Goal: Task Accomplishment & Management: Use online tool/utility

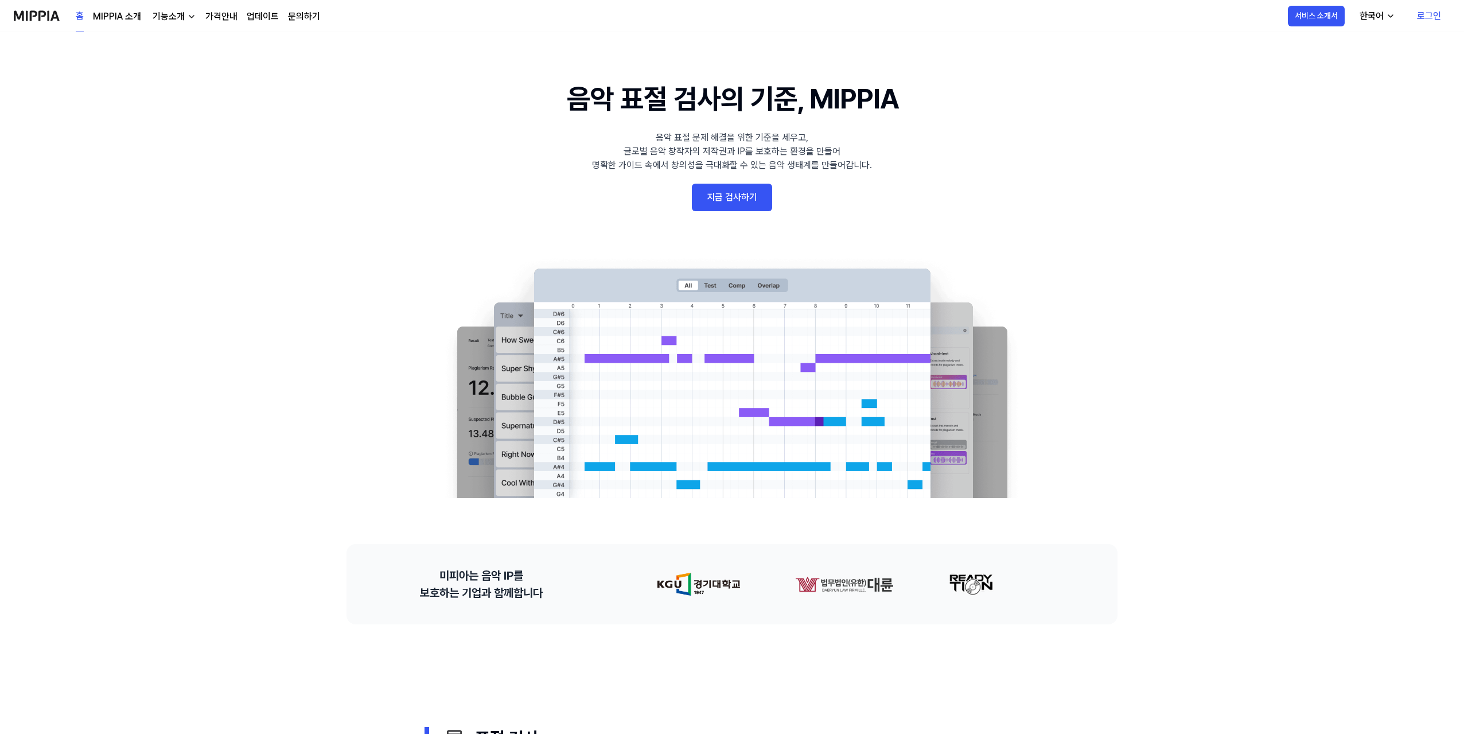
click at [705, 195] on link "지금 검사하기" at bounding box center [732, 198] width 80 height 28
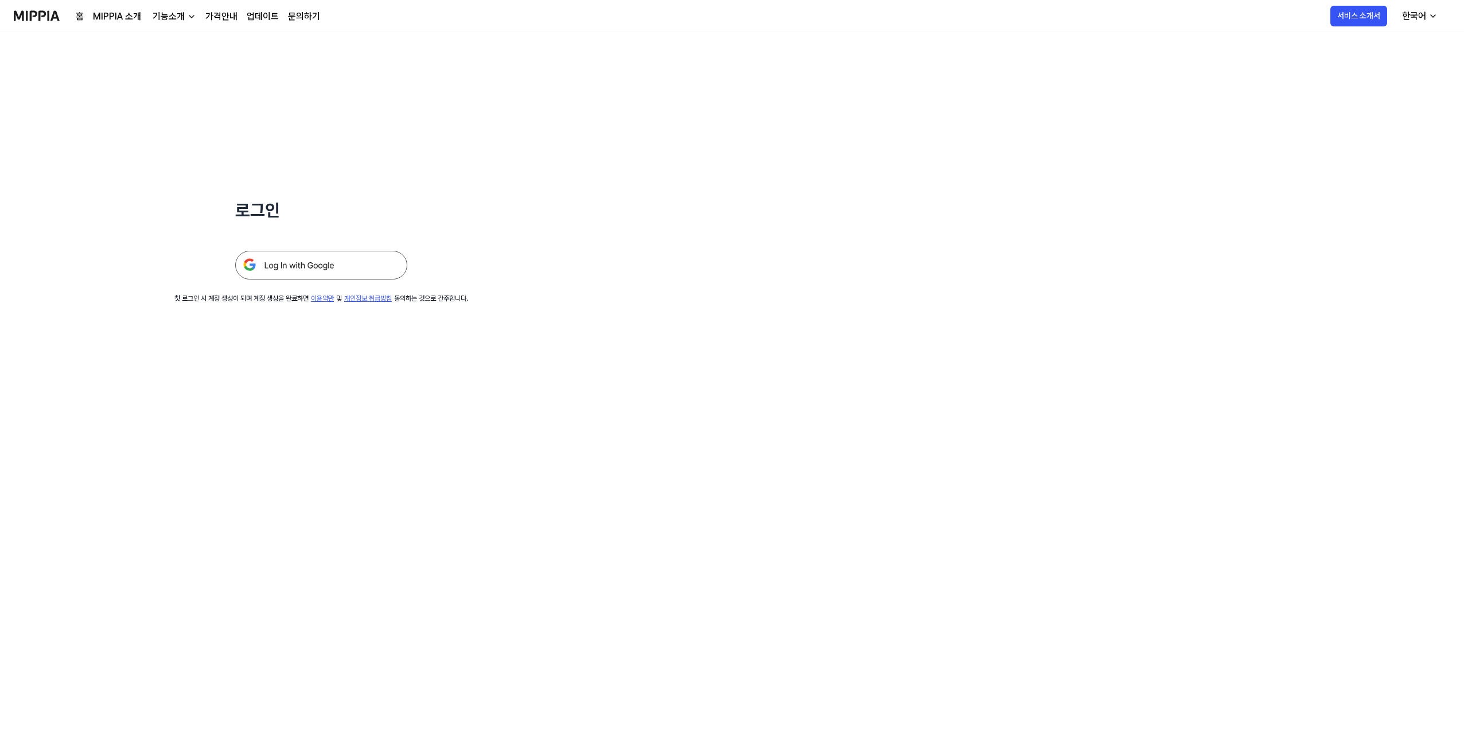
click at [306, 271] on img at bounding box center [321, 265] width 172 height 29
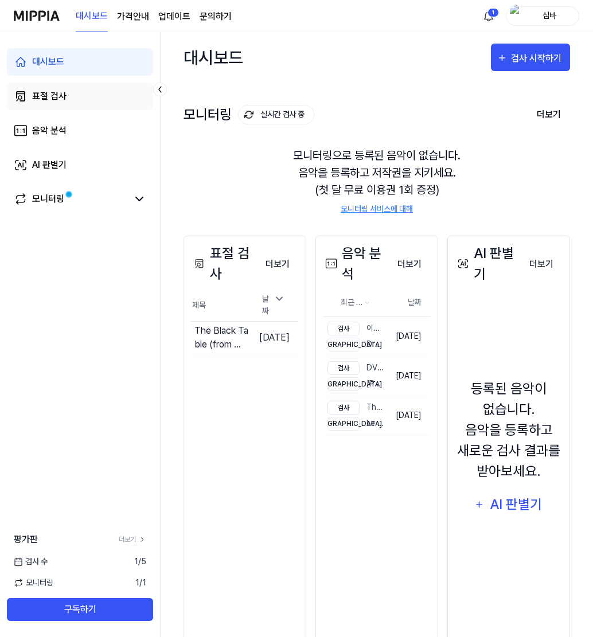
click at [69, 98] on link "표절 검사" at bounding box center [80, 97] width 146 height 28
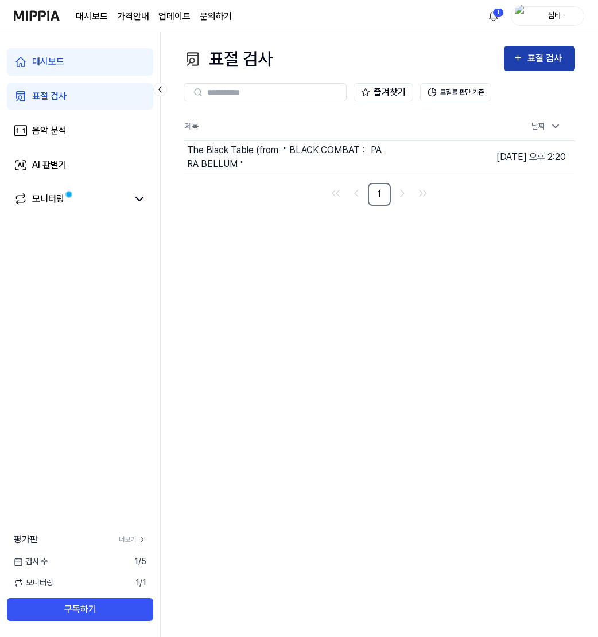
click at [519, 64] on icon "button" at bounding box center [518, 58] width 10 height 14
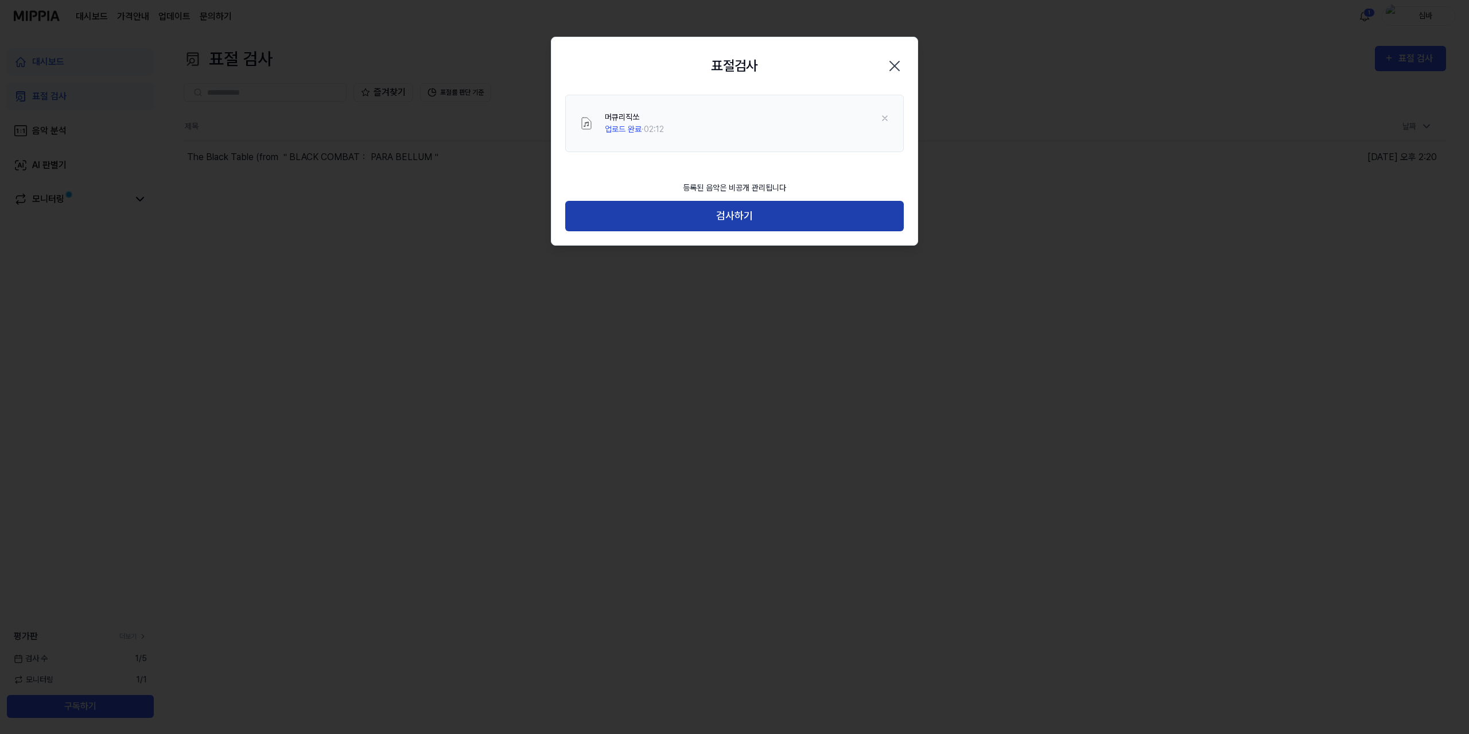
click at [730, 213] on button "검사하기" at bounding box center [734, 216] width 339 height 30
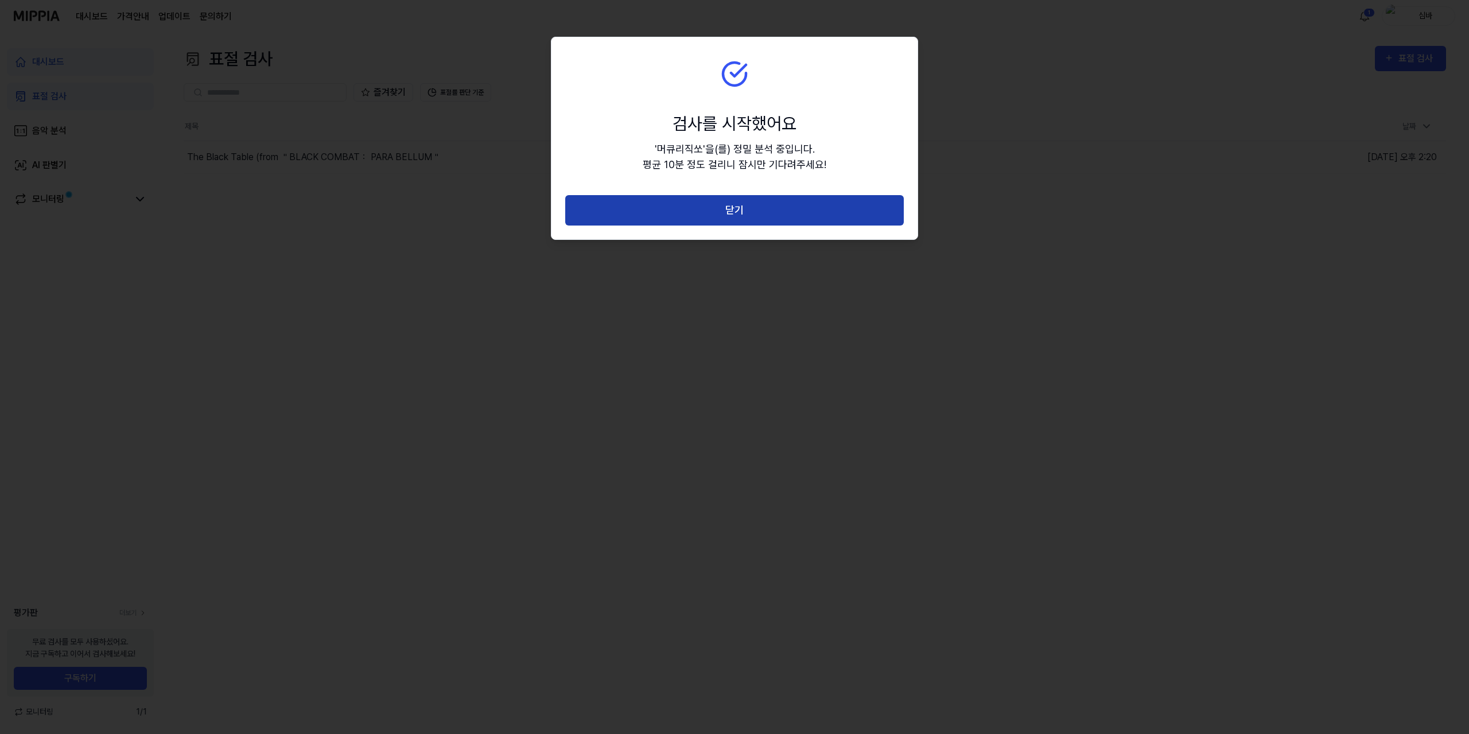
click at [723, 210] on button "닫기" at bounding box center [734, 210] width 339 height 30
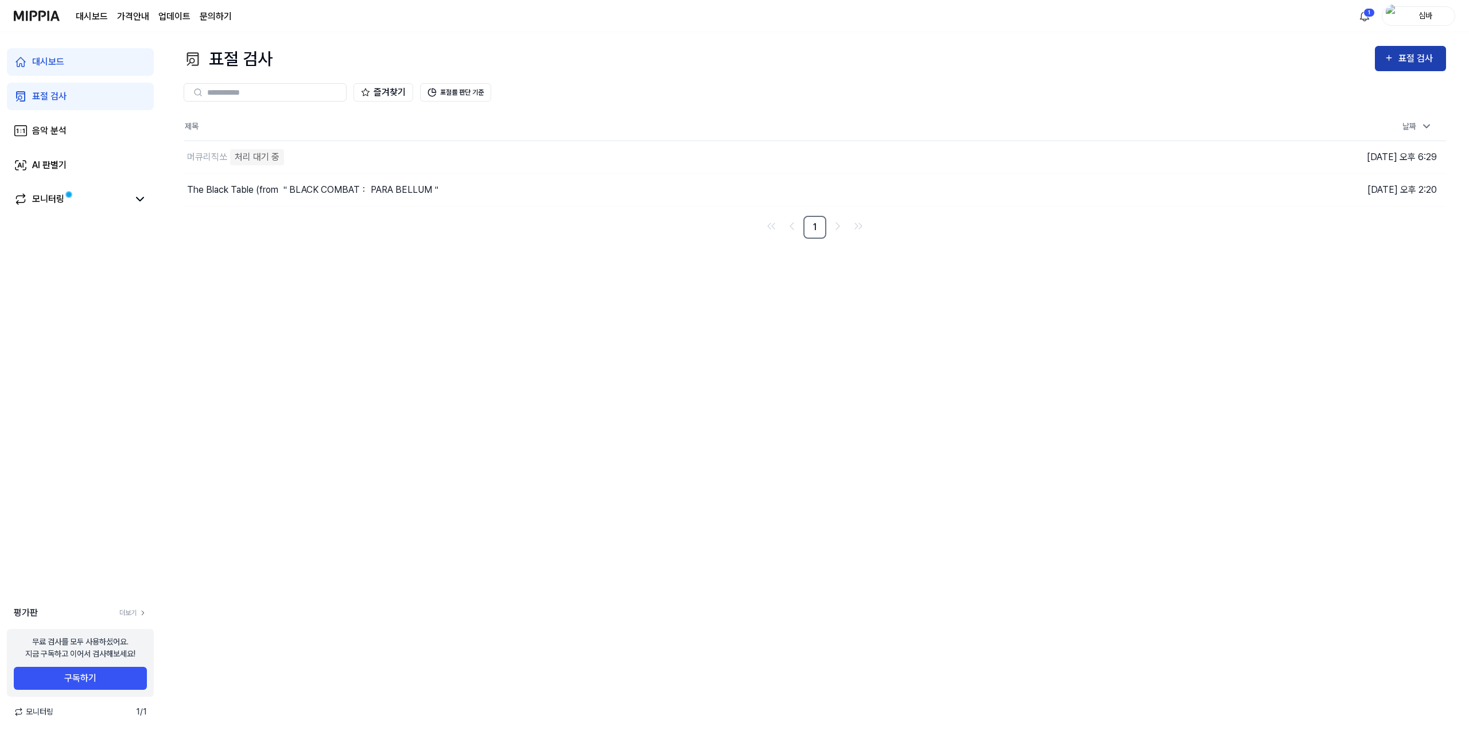
click at [1403, 64] on div "표절 검사" at bounding box center [1417, 58] width 38 height 15
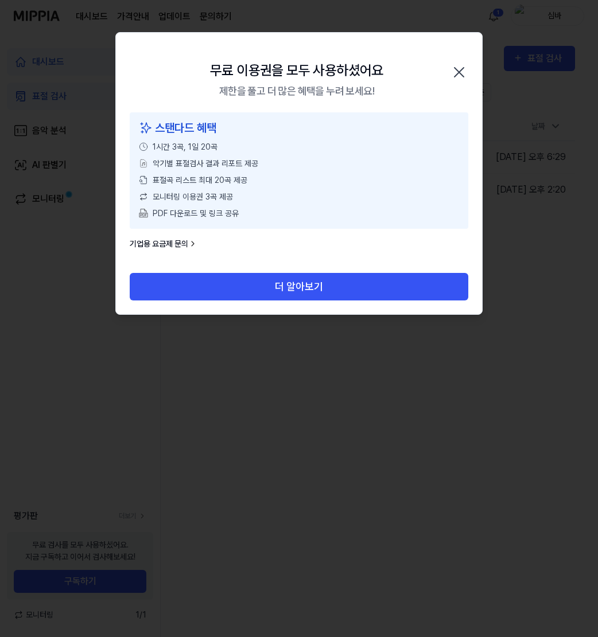
click at [455, 73] on icon "button" at bounding box center [459, 72] width 18 height 18
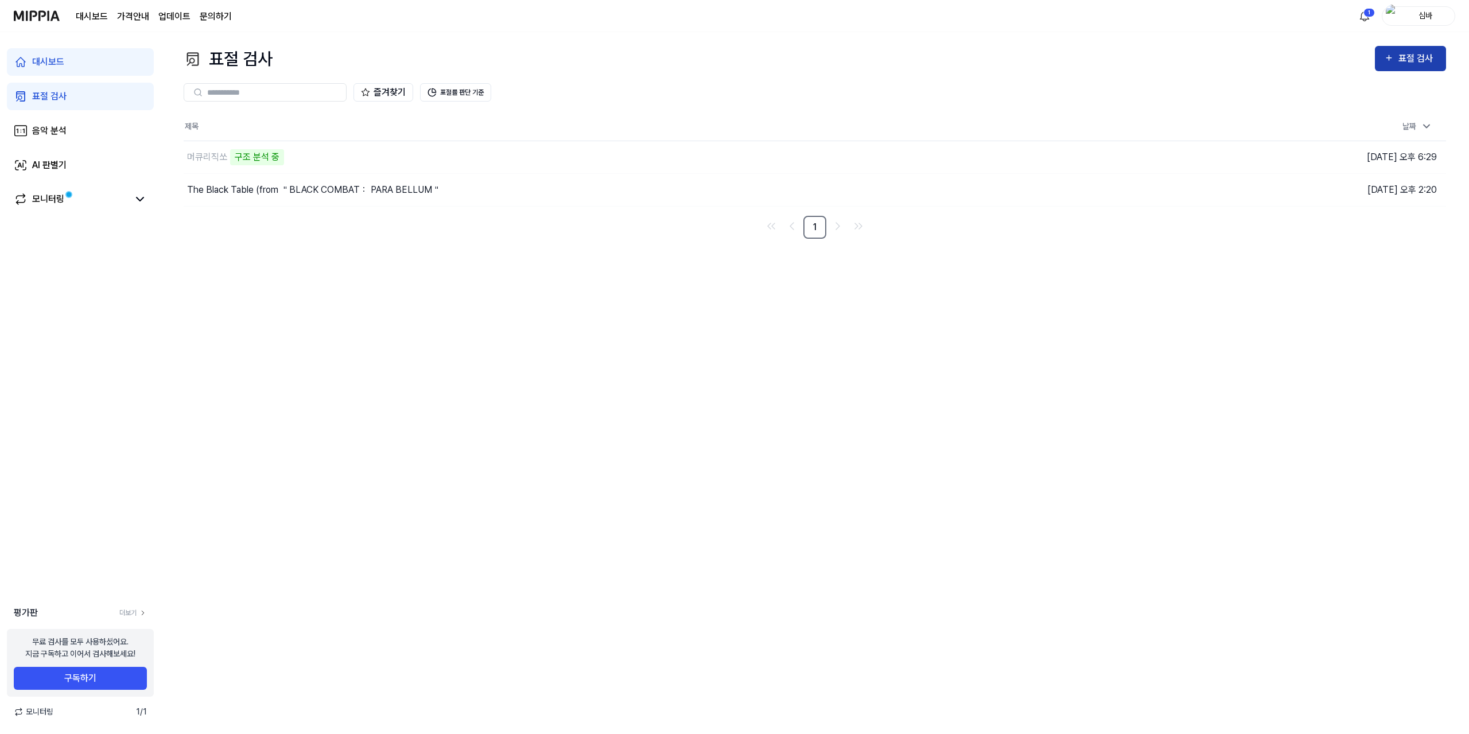
click at [1390, 58] on icon "button" at bounding box center [1388, 58] width 5 height 5
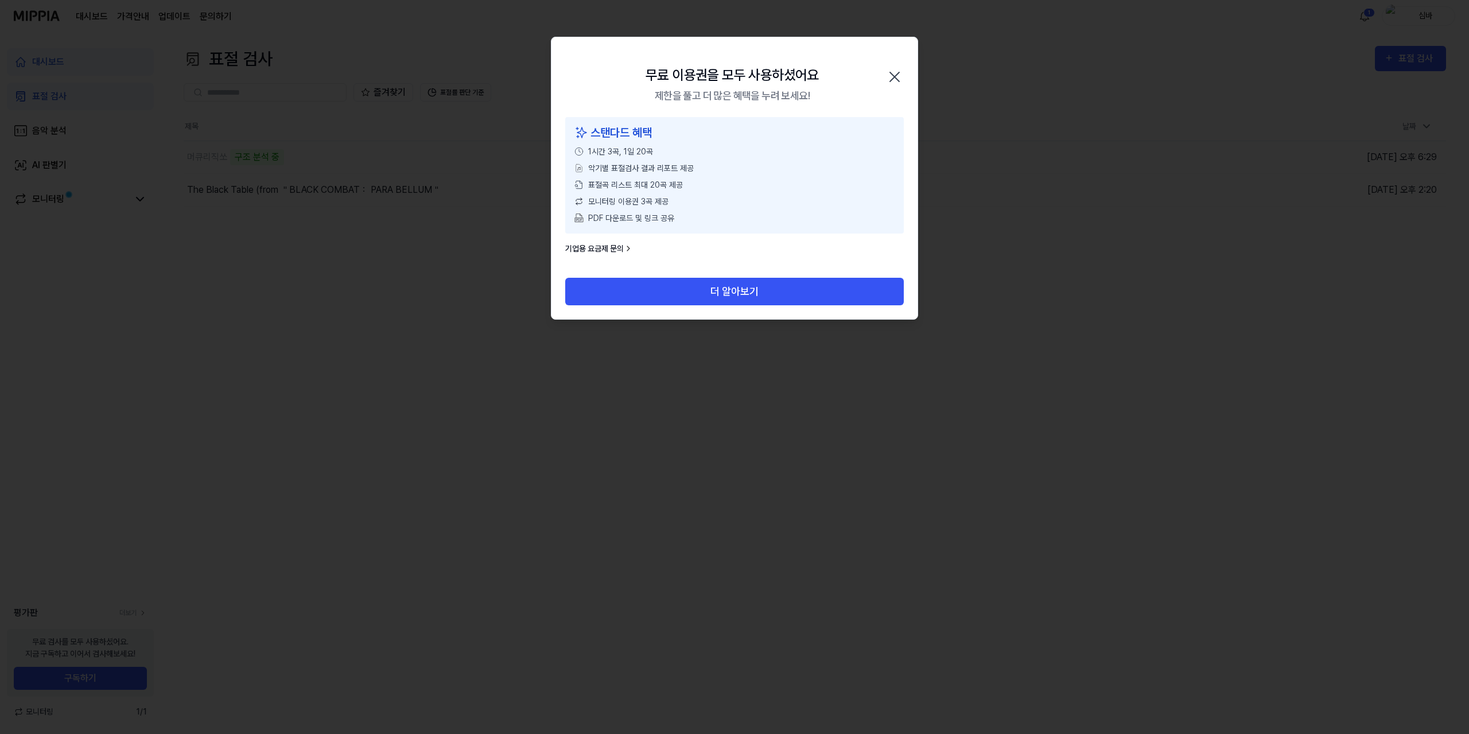
click at [900, 71] on icon "button" at bounding box center [894, 77] width 18 height 18
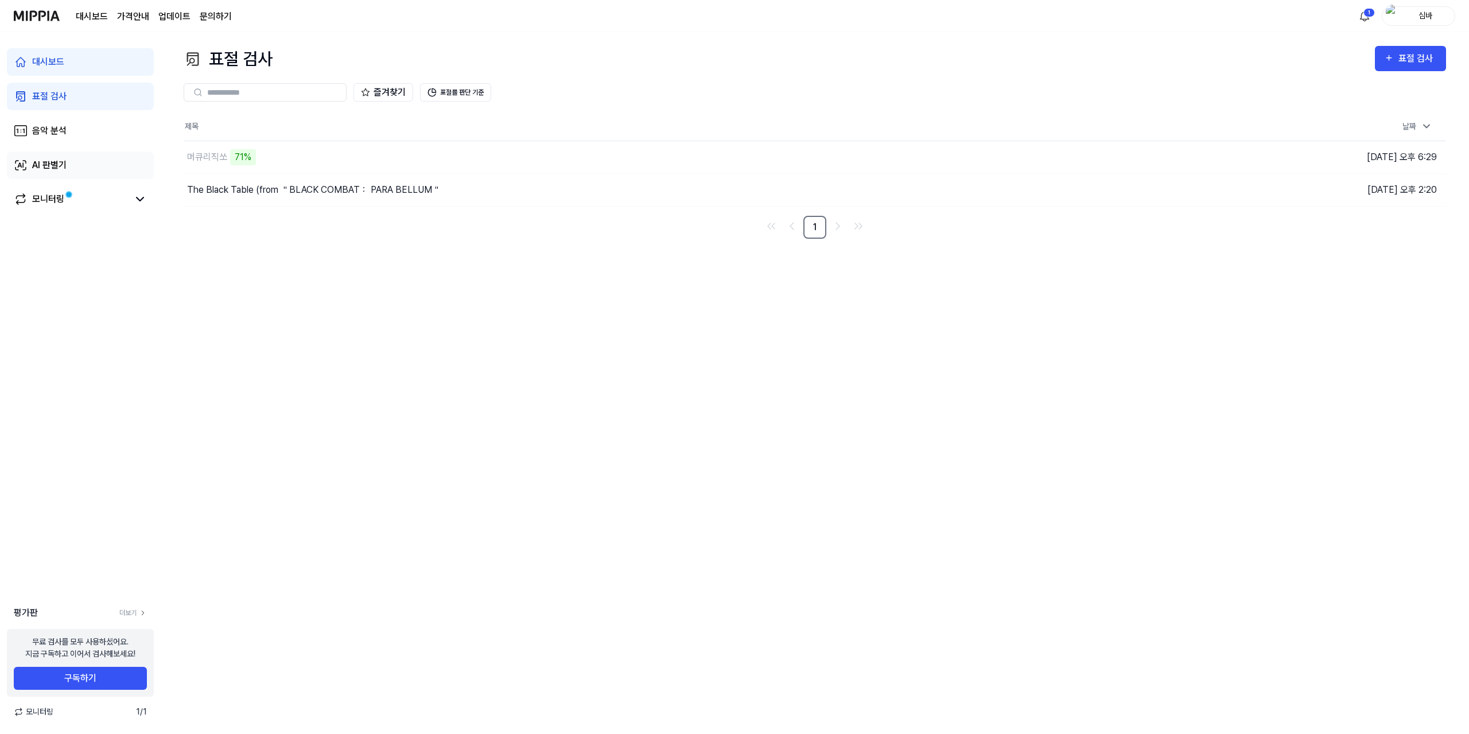
click at [86, 164] on link "AI 판별기" at bounding box center [80, 165] width 147 height 28
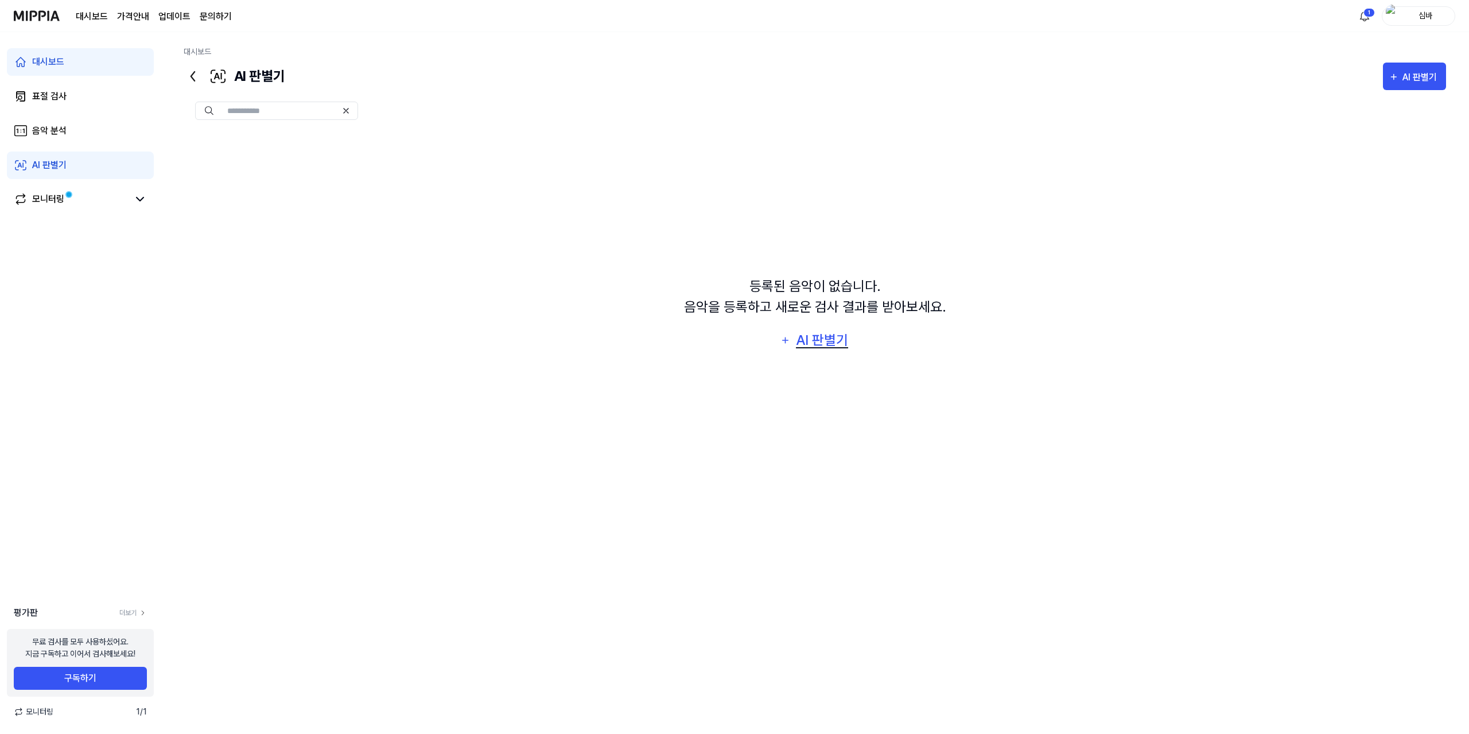
click at [799, 344] on div "AI 판별기" at bounding box center [822, 340] width 55 height 22
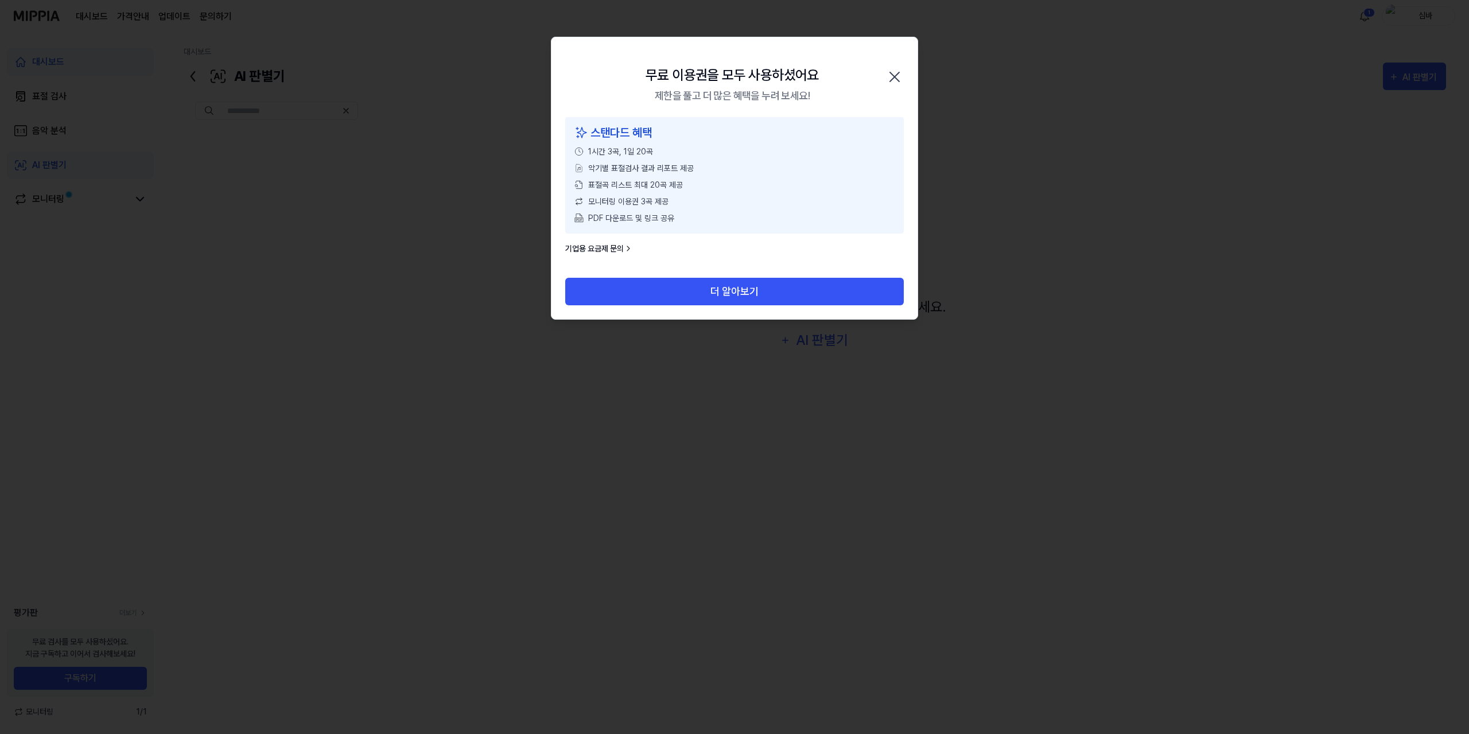
click at [897, 78] on icon "button" at bounding box center [894, 77] width 18 height 18
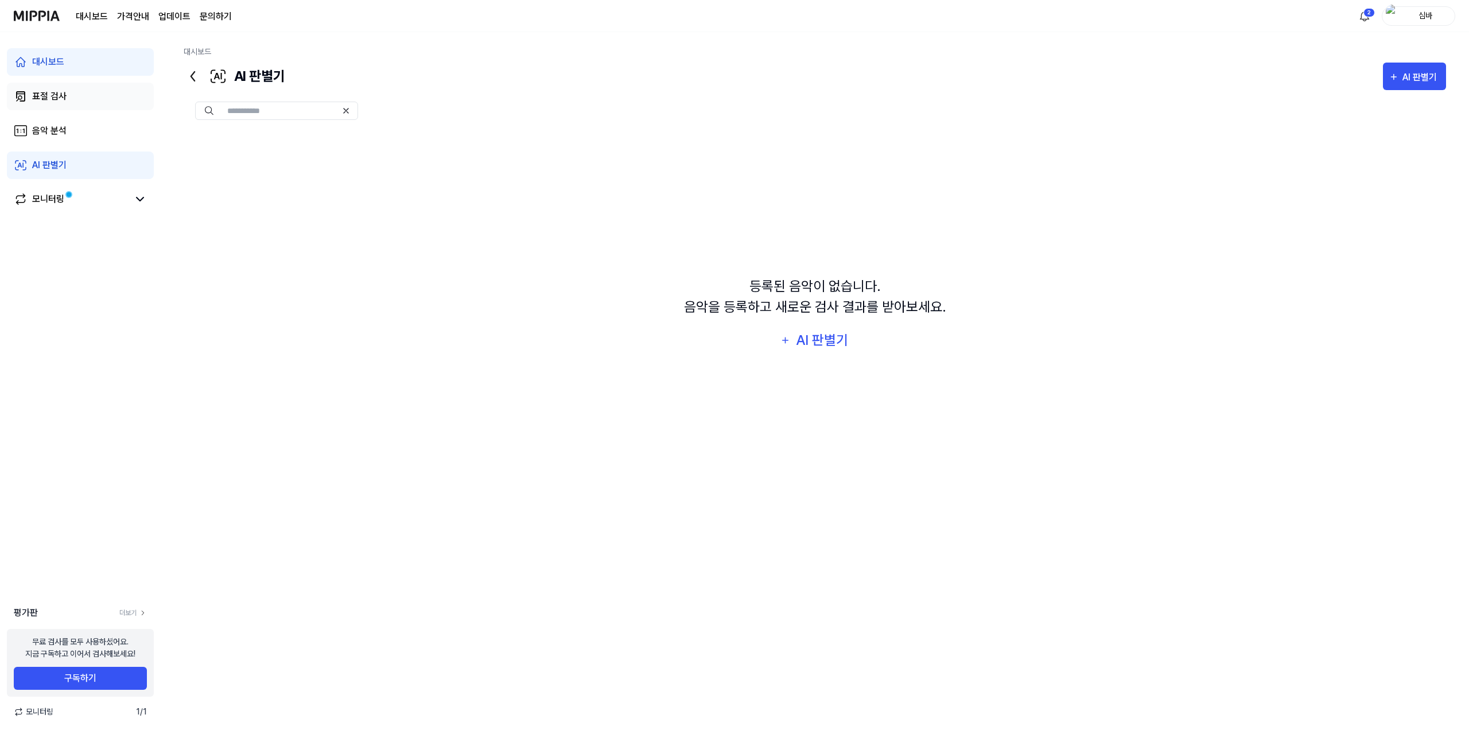
click at [61, 107] on link "표절 검사" at bounding box center [80, 97] width 147 height 28
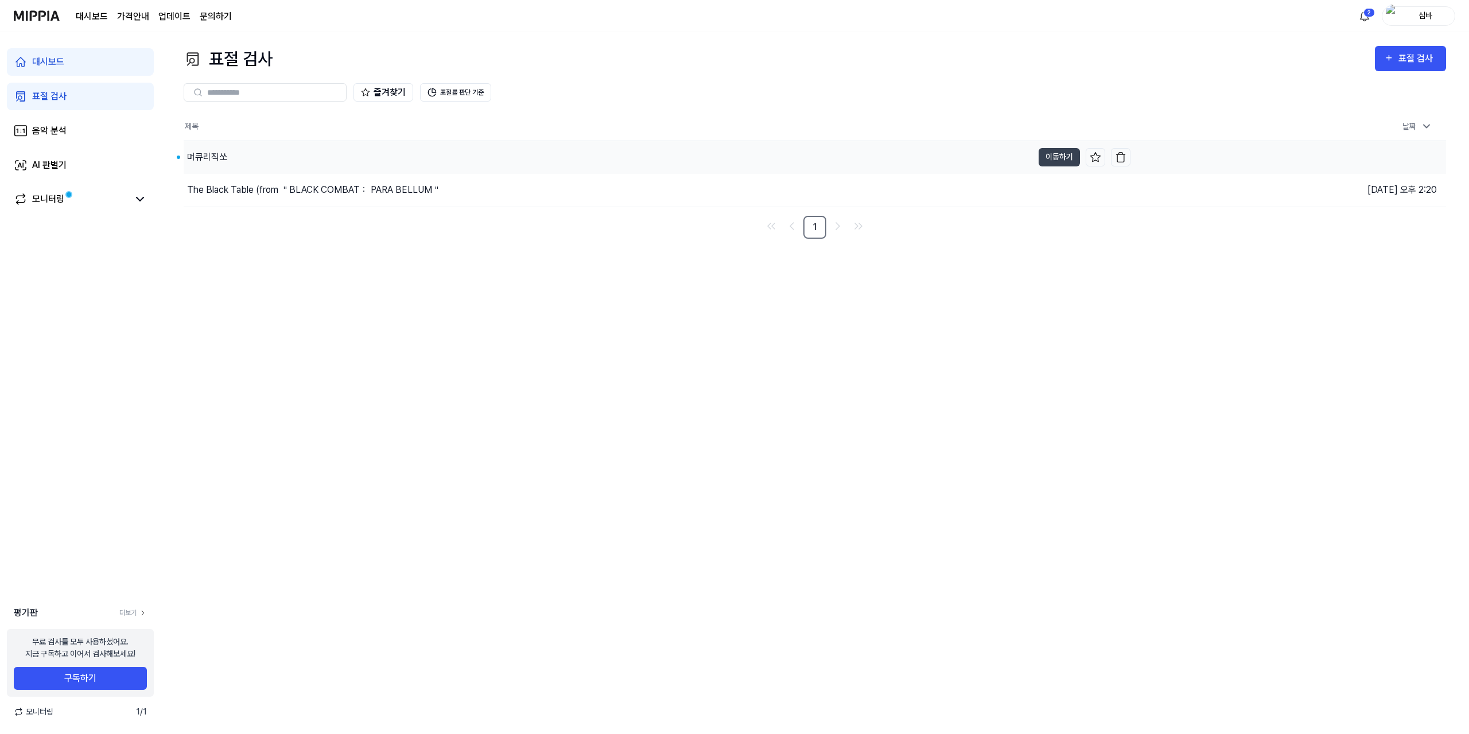
click at [248, 161] on div "머큐리직쏘" at bounding box center [608, 157] width 849 height 32
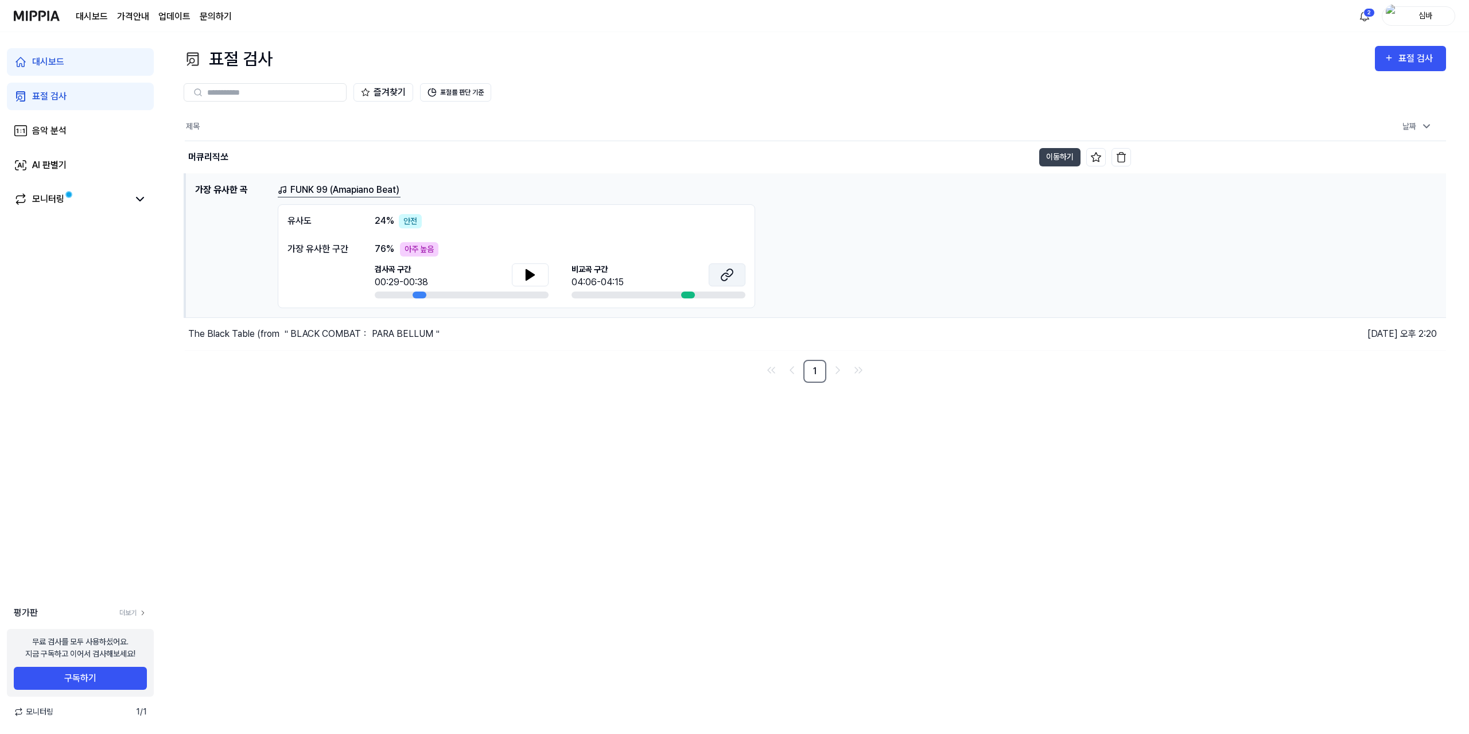
click at [721, 275] on icon at bounding box center [724, 276] width 7 height 7
click at [527, 274] on icon at bounding box center [530, 275] width 8 height 10
click at [534, 275] on icon at bounding box center [532, 274] width 2 height 9
click at [81, 168] on link "AI 판별기" at bounding box center [80, 165] width 147 height 28
